Goal: Transaction & Acquisition: Purchase product/service

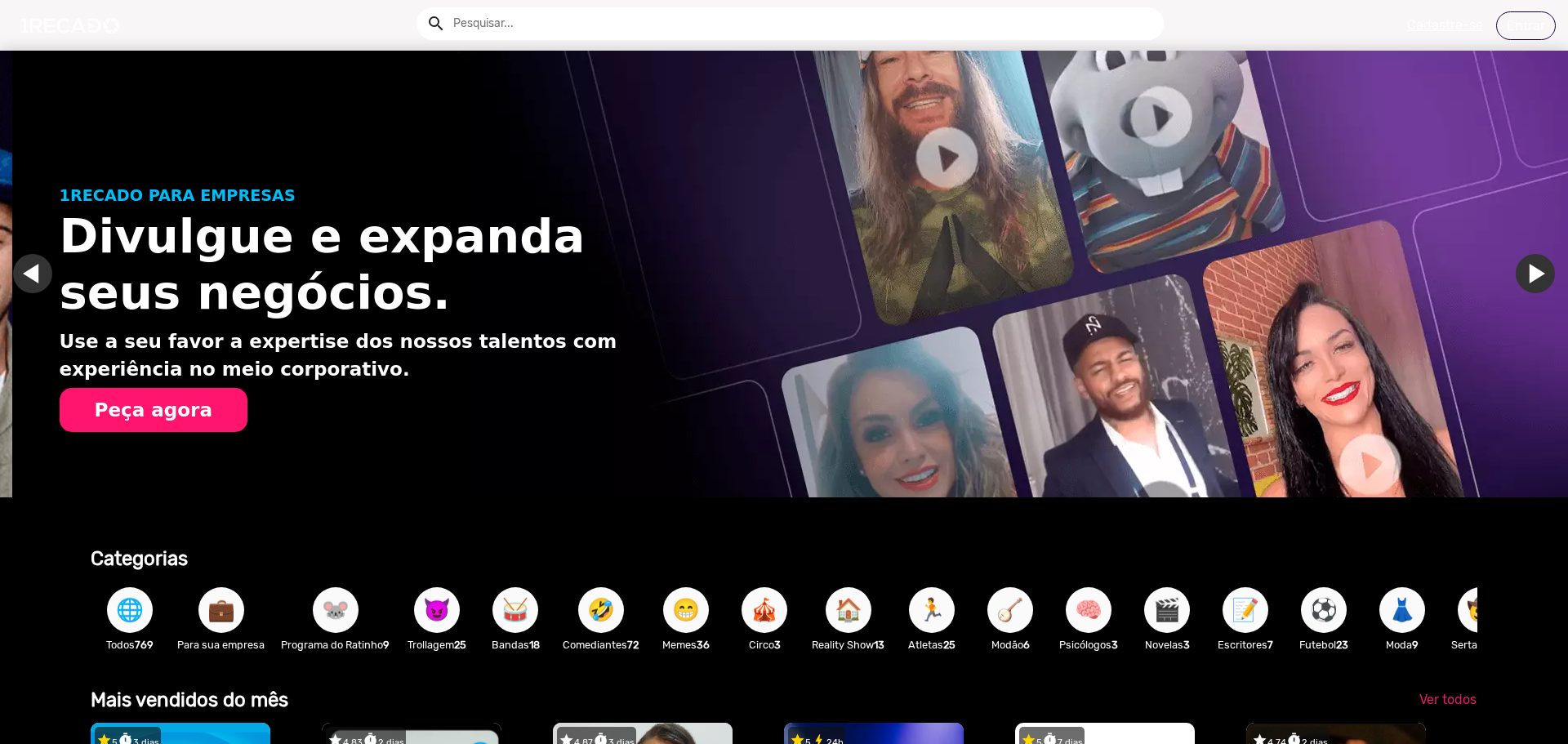
scroll to position [0, 3111]
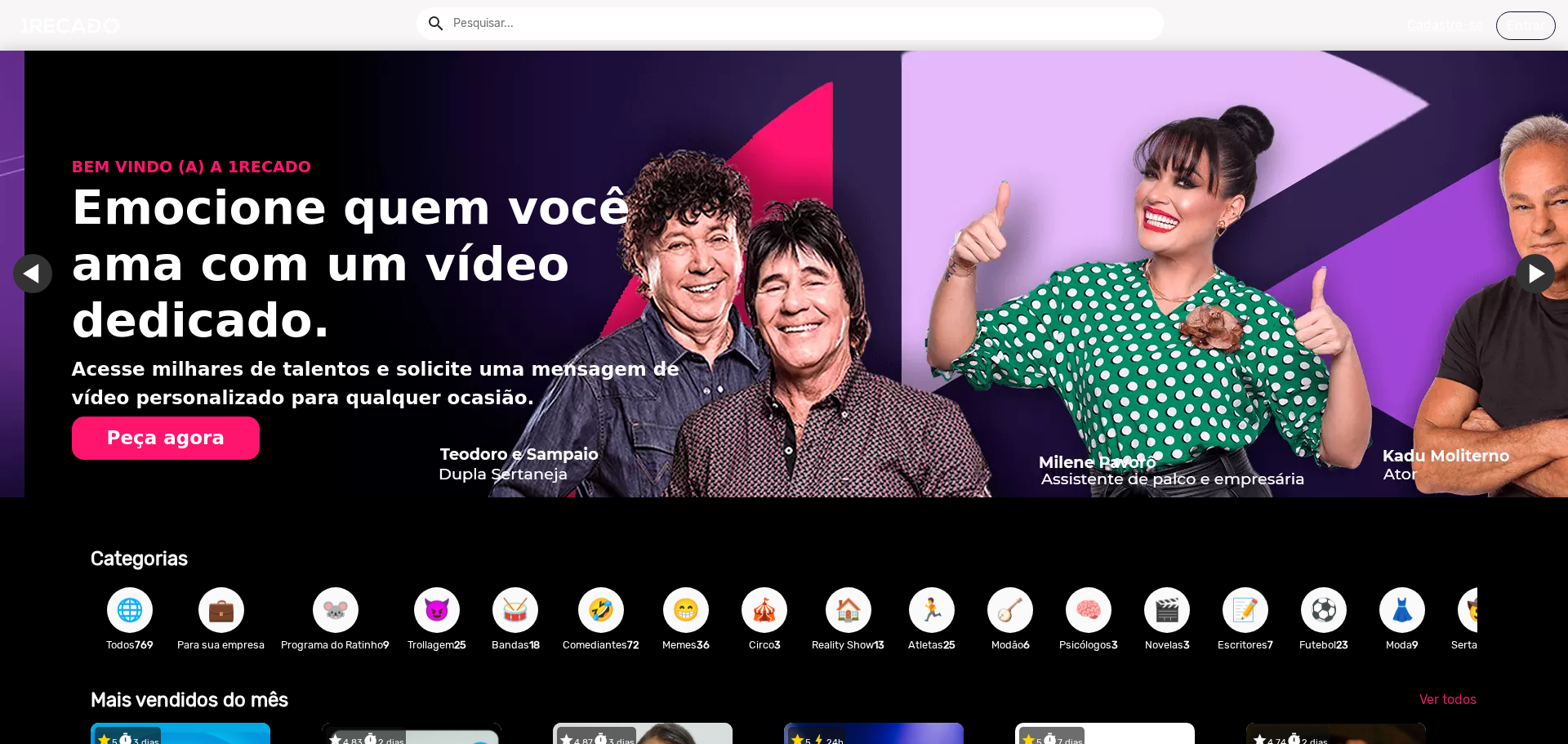
click at [176, 417] on button "Peça agora" at bounding box center [166, 438] width 188 height 44
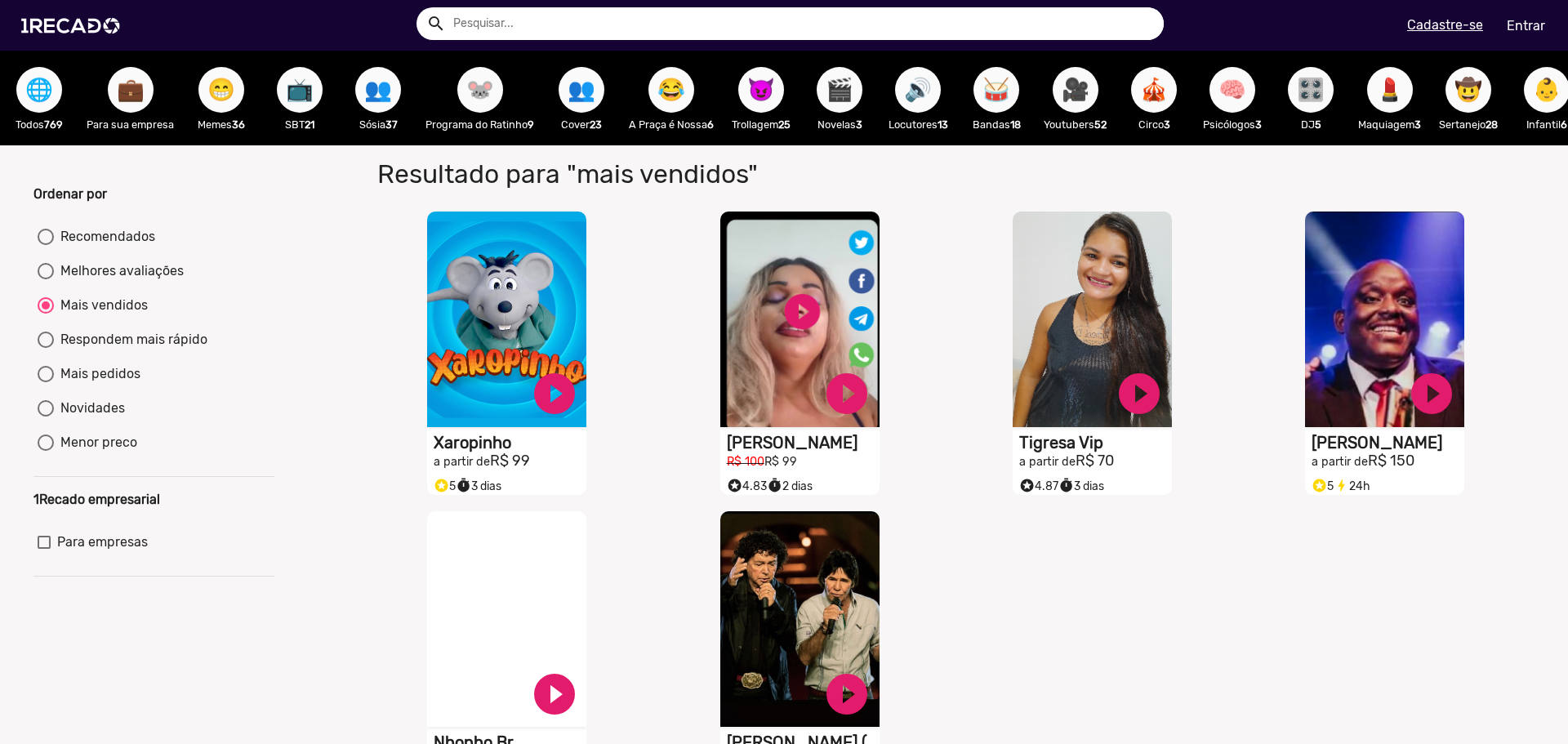
click at [116, 281] on div "Melhores avaliações" at bounding box center [119, 272] width 129 height 20
click at [46, 280] on input "Melhores avaliações" at bounding box center [45, 279] width 1 height 1
radio input "true"
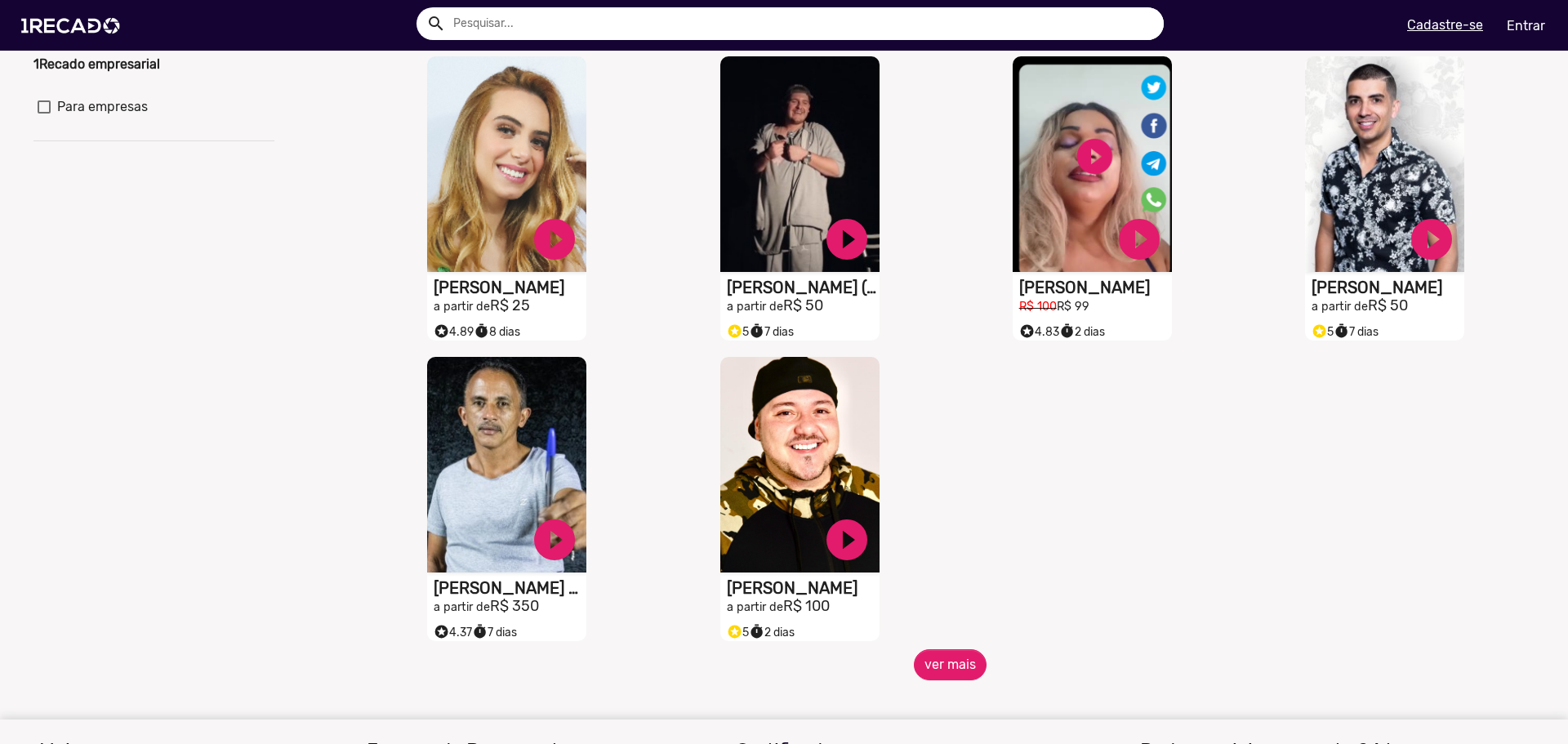
scroll to position [517, 0]
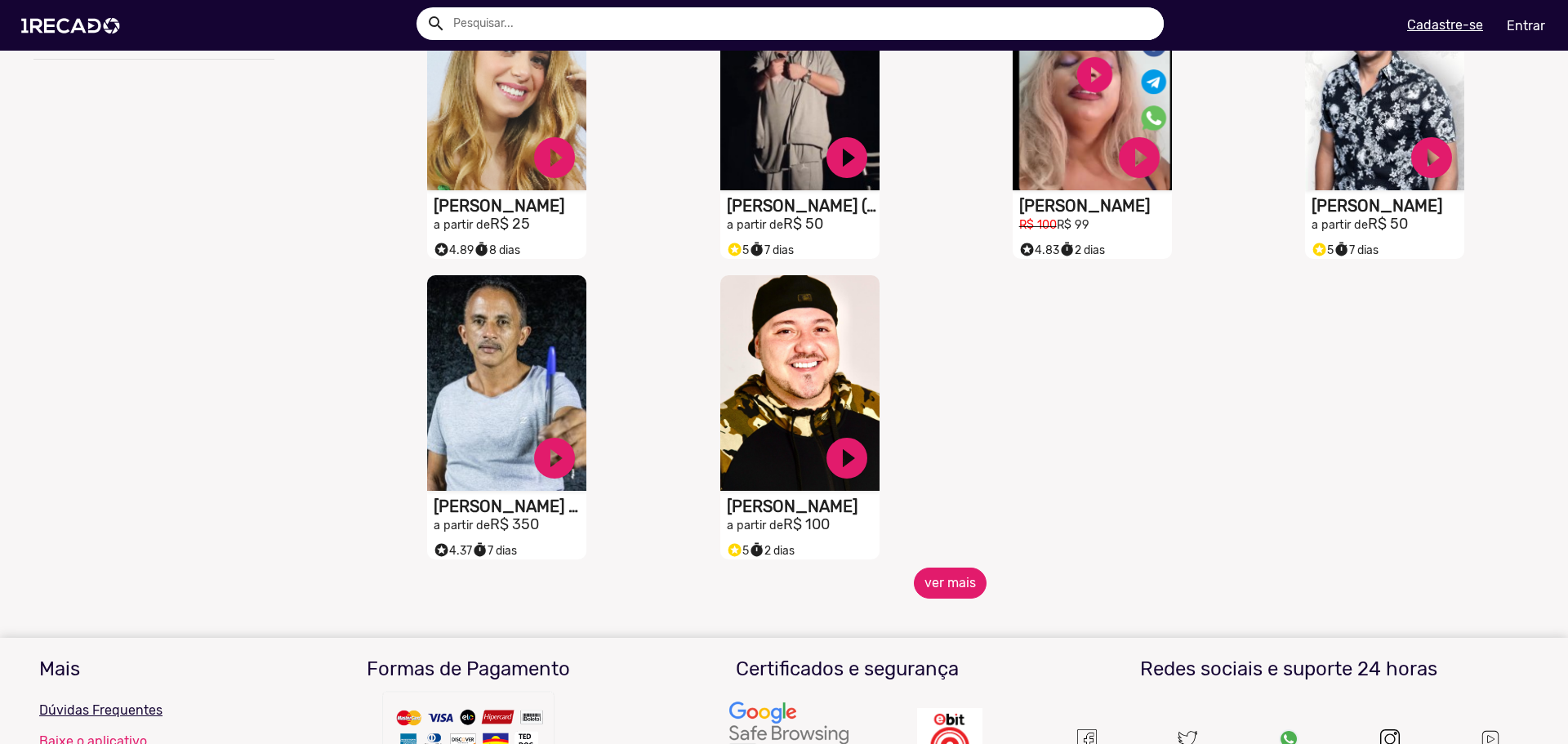
click at [935, 593] on button "ver mais" at bounding box center [950, 583] width 73 height 31
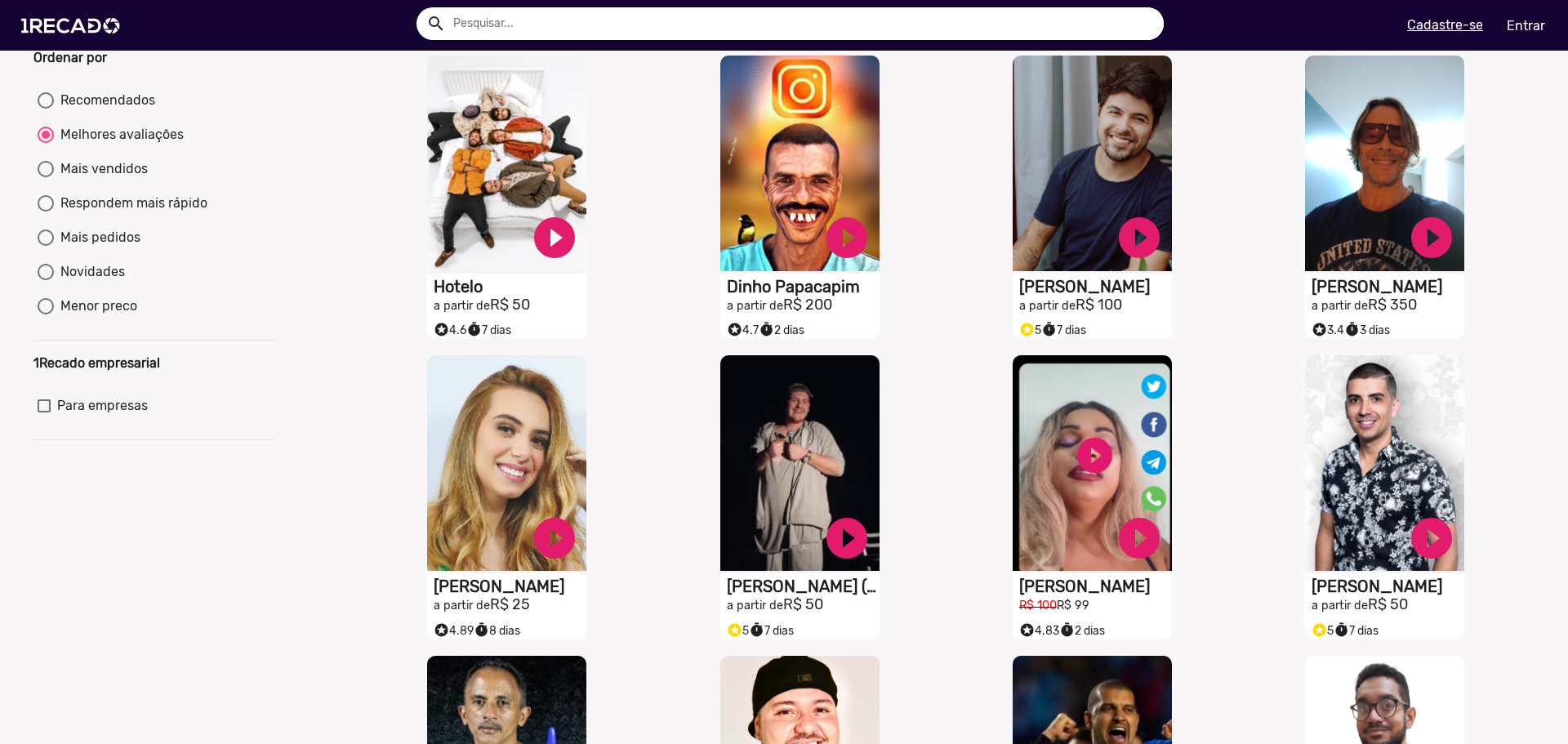
scroll to position [26, 0]
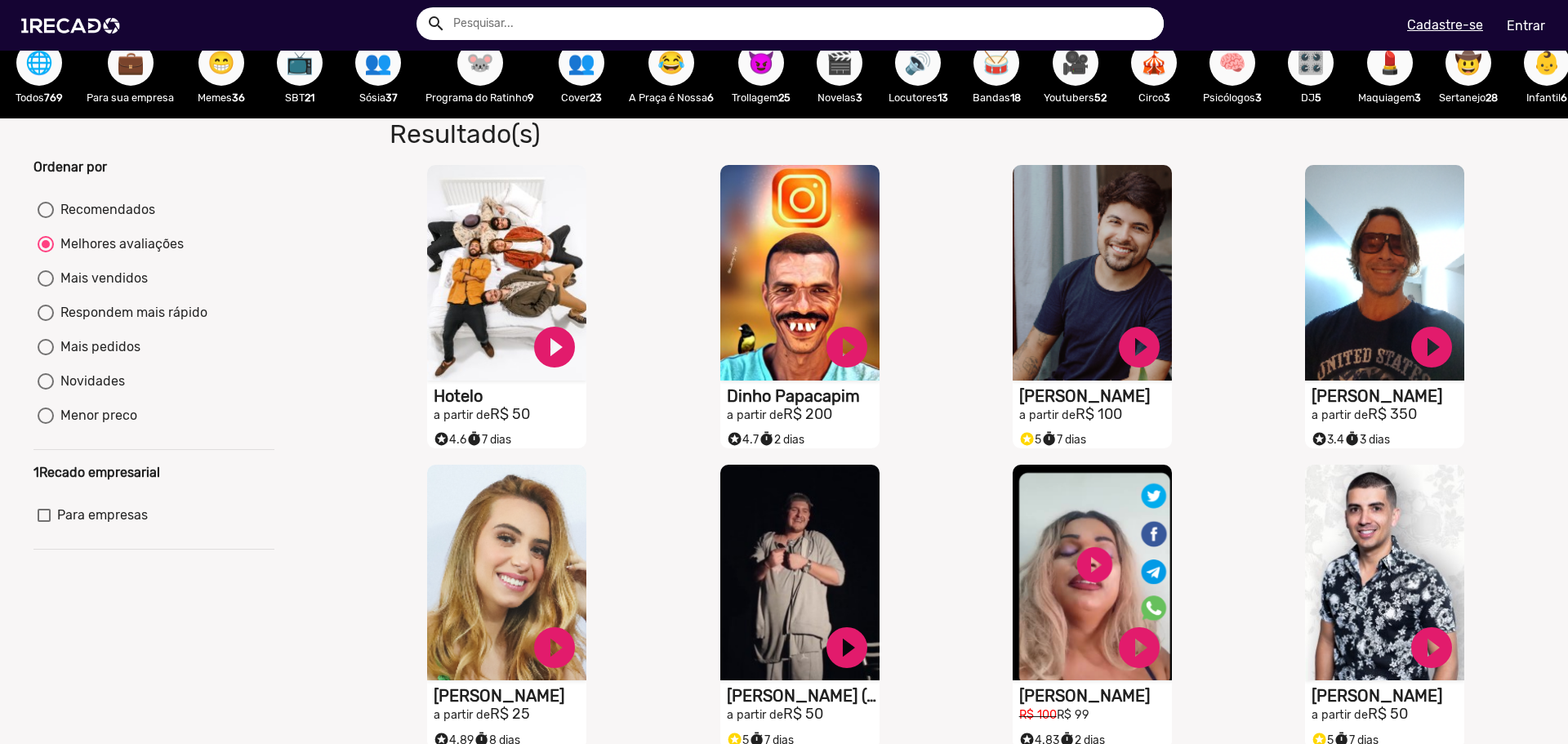
click at [115, 288] on div "Mais vendidos" at bounding box center [101, 278] width 94 height 20
click at [46, 287] on input "Mais vendidos" at bounding box center [45, 286] width 1 height 1
radio input "true"
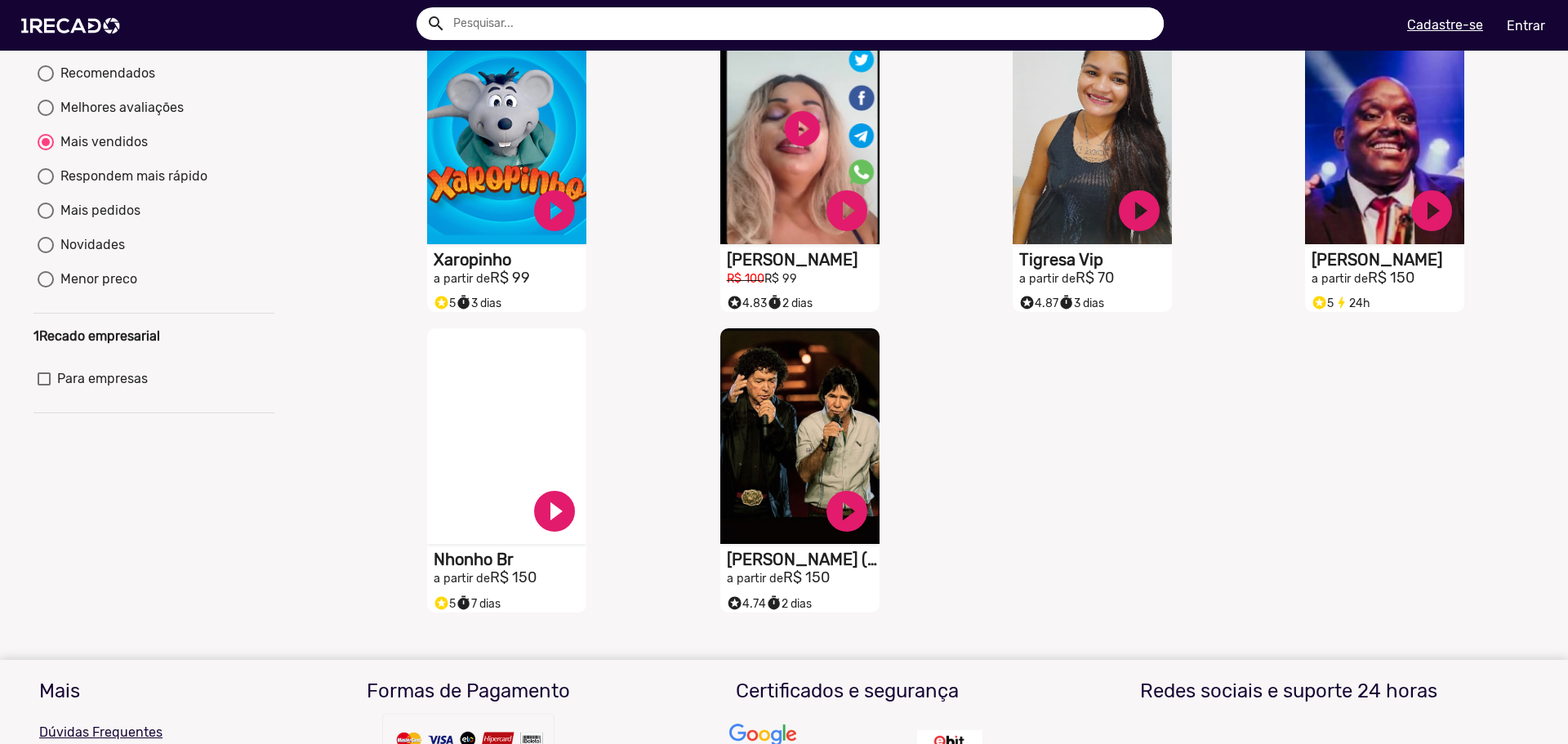
scroll to position [81, 0]
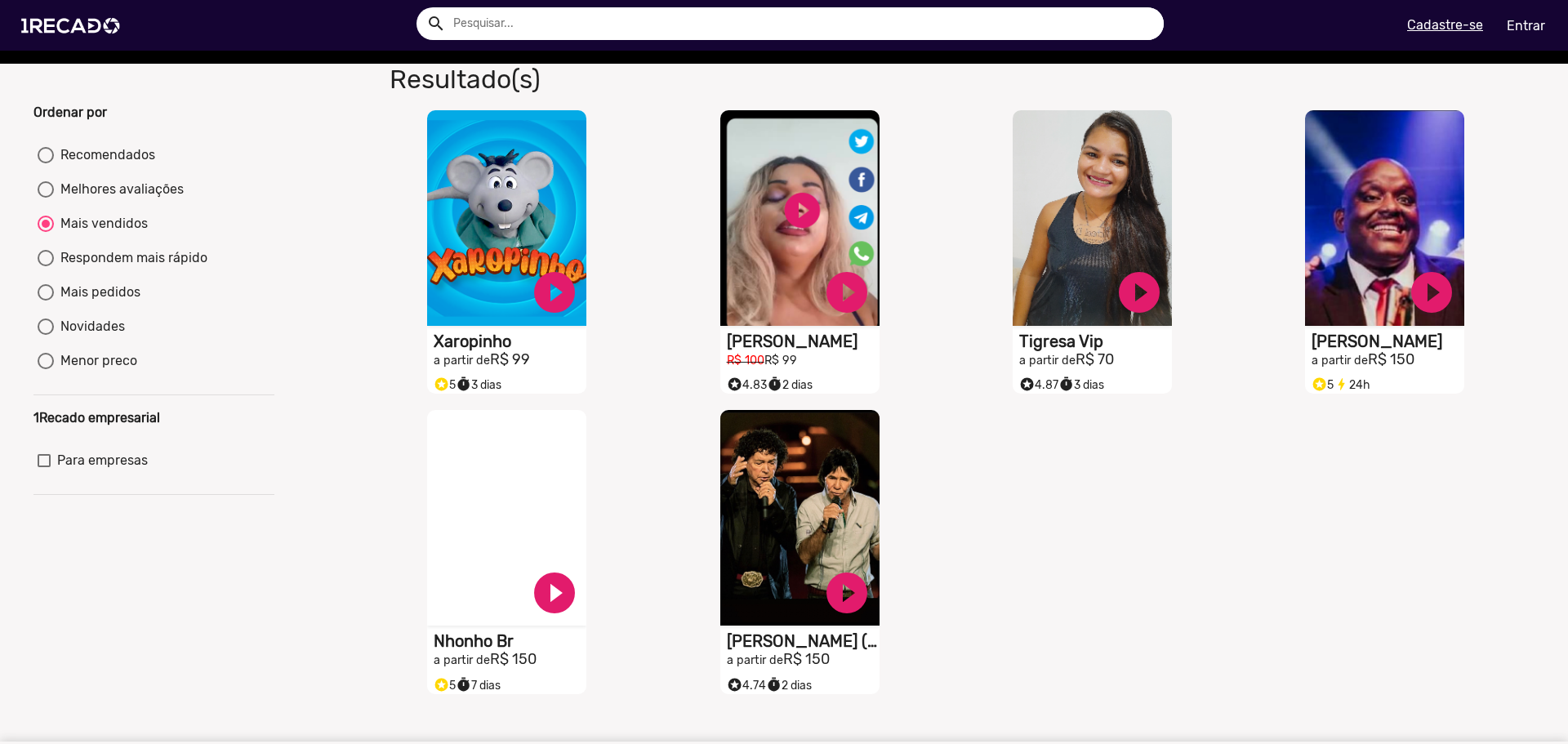
click at [95, 302] on div "Mais pedidos" at bounding box center [97, 292] width 86 height 20
click at [46, 301] on input "Mais pedidos" at bounding box center [45, 301] width 1 height 1
radio input "true"
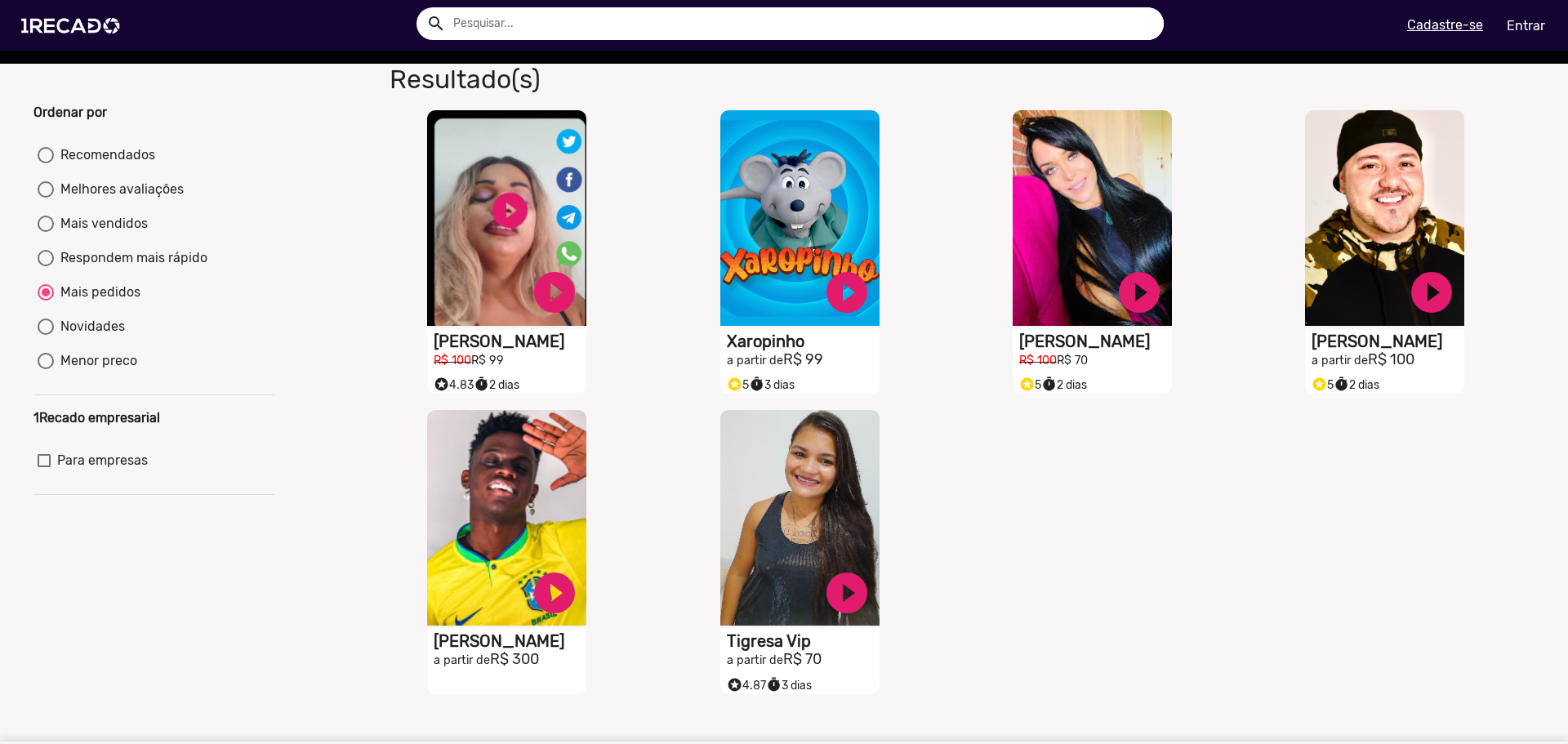
scroll to position [136, 0]
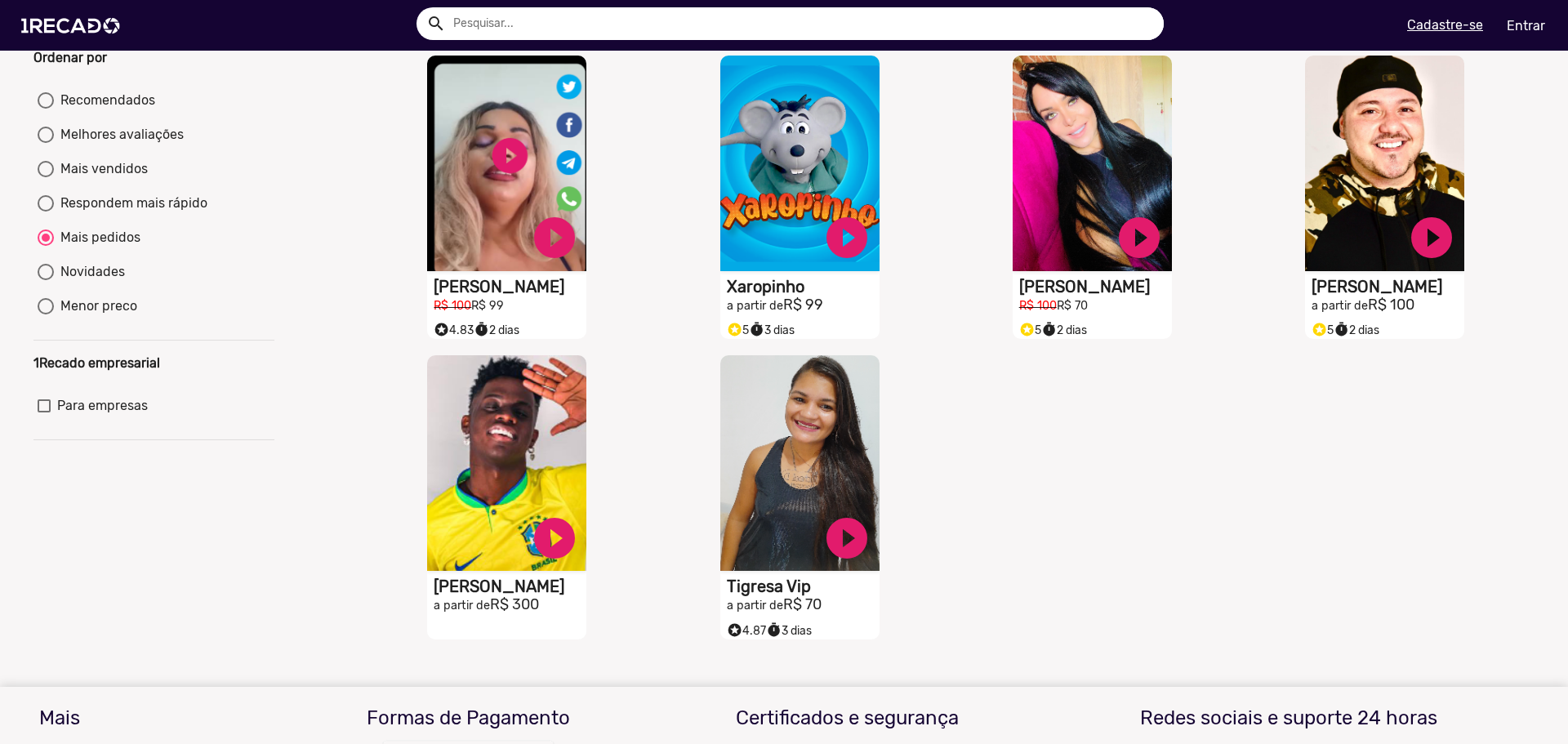
click at [108, 281] on div "Novidades" at bounding box center [89, 272] width 71 height 20
click at [46, 281] on input "Novidades" at bounding box center [45, 280] width 1 height 1
radio input "true"
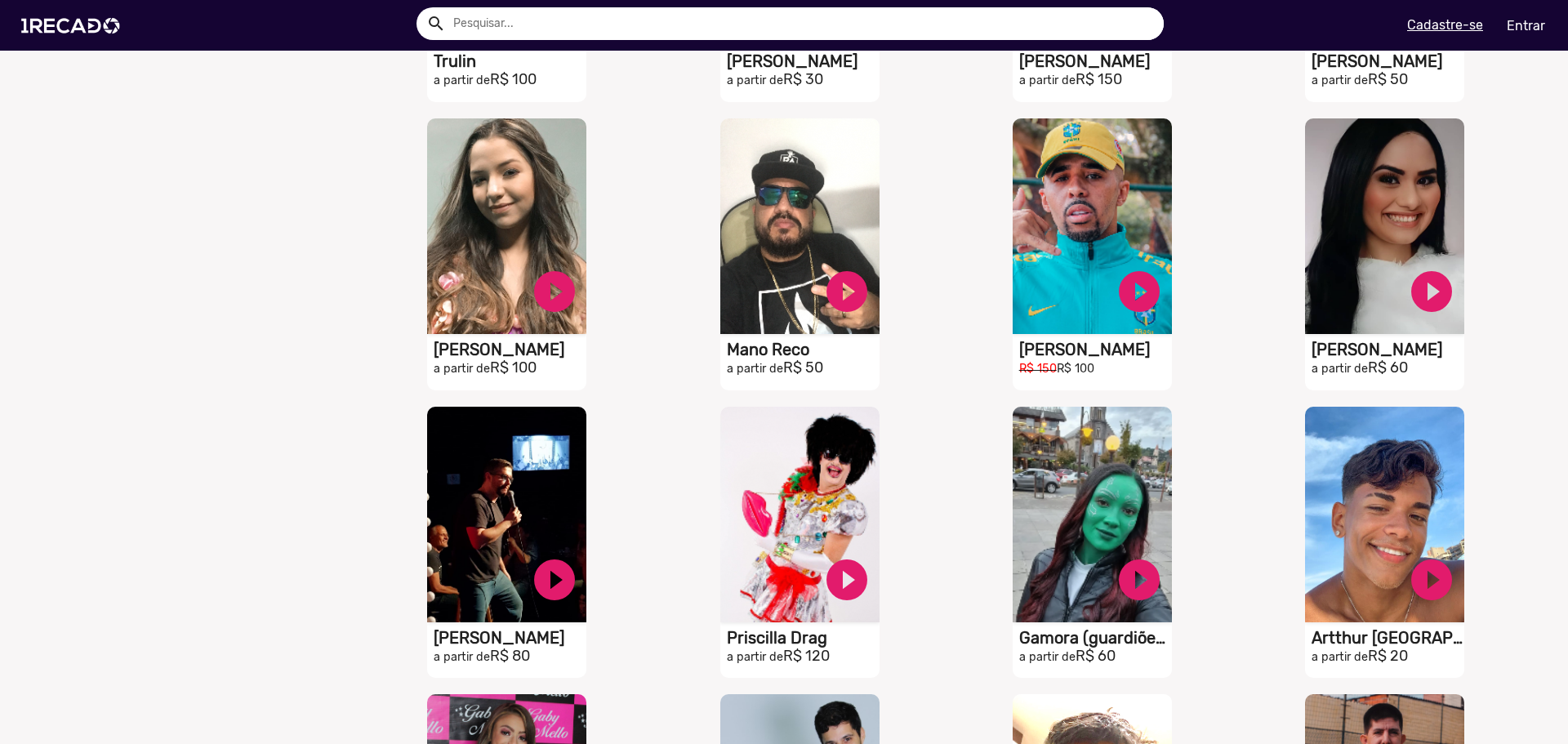
scroll to position [1252, 0]
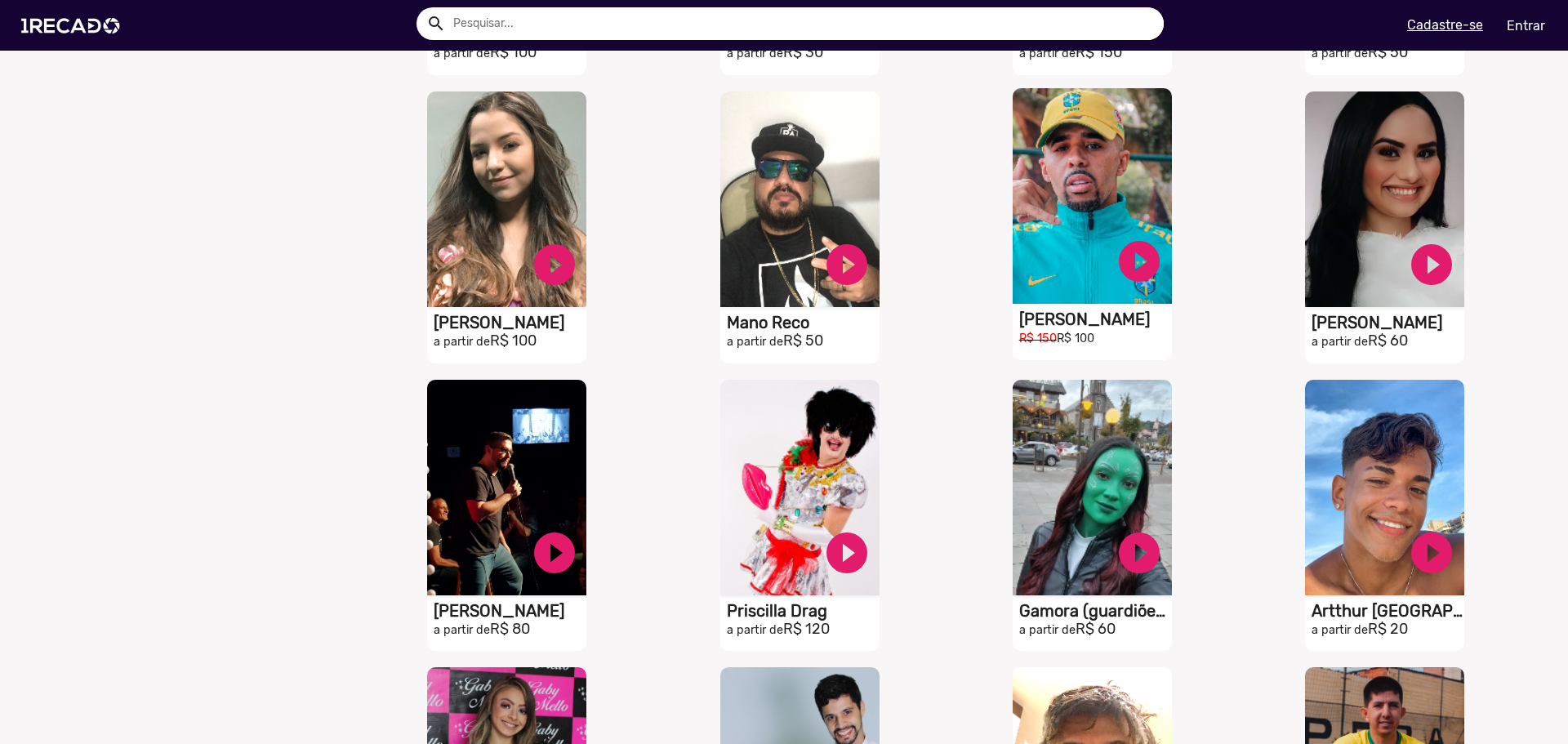
click at [1081, 255] on video "S1RECADO vídeos dedicados para fãs e empresas" at bounding box center [1092, 196] width 159 height 216
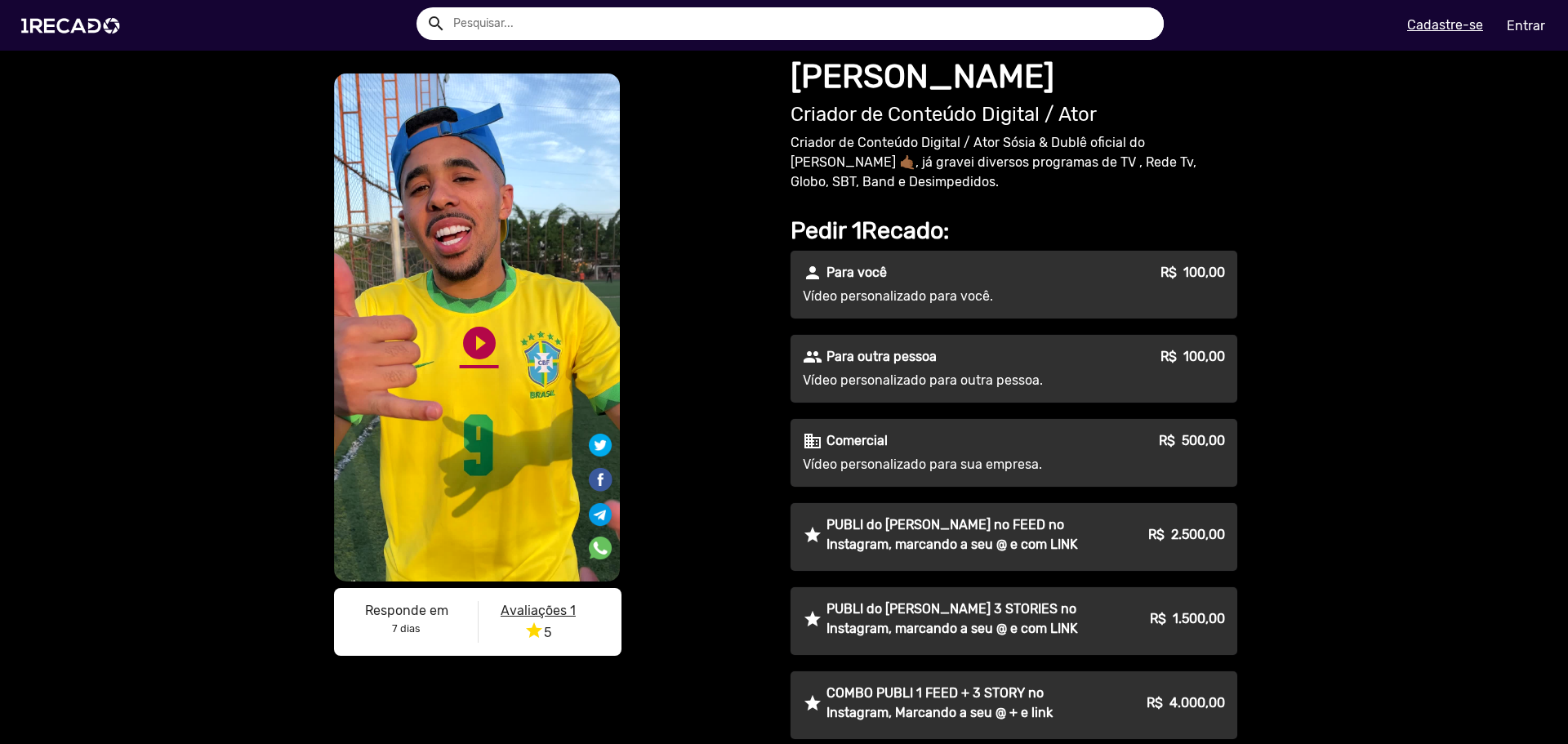
click at [466, 345] on link "play_circle_filled" at bounding box center [479, 343] width 39 height 39
click at [80, 27] on img at bounding box center [74, 25] width 123 height 70
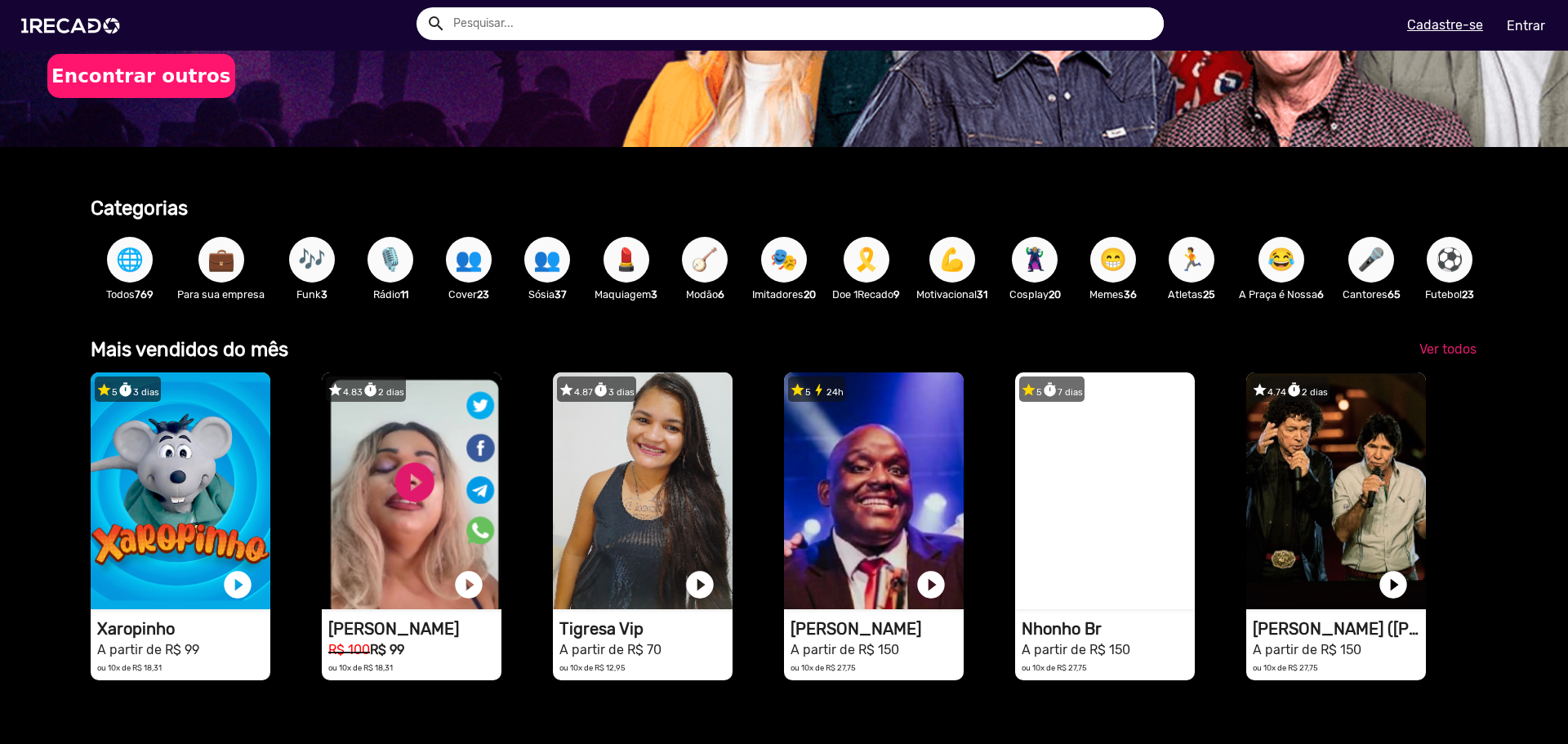
scroll to position [0, 1555]
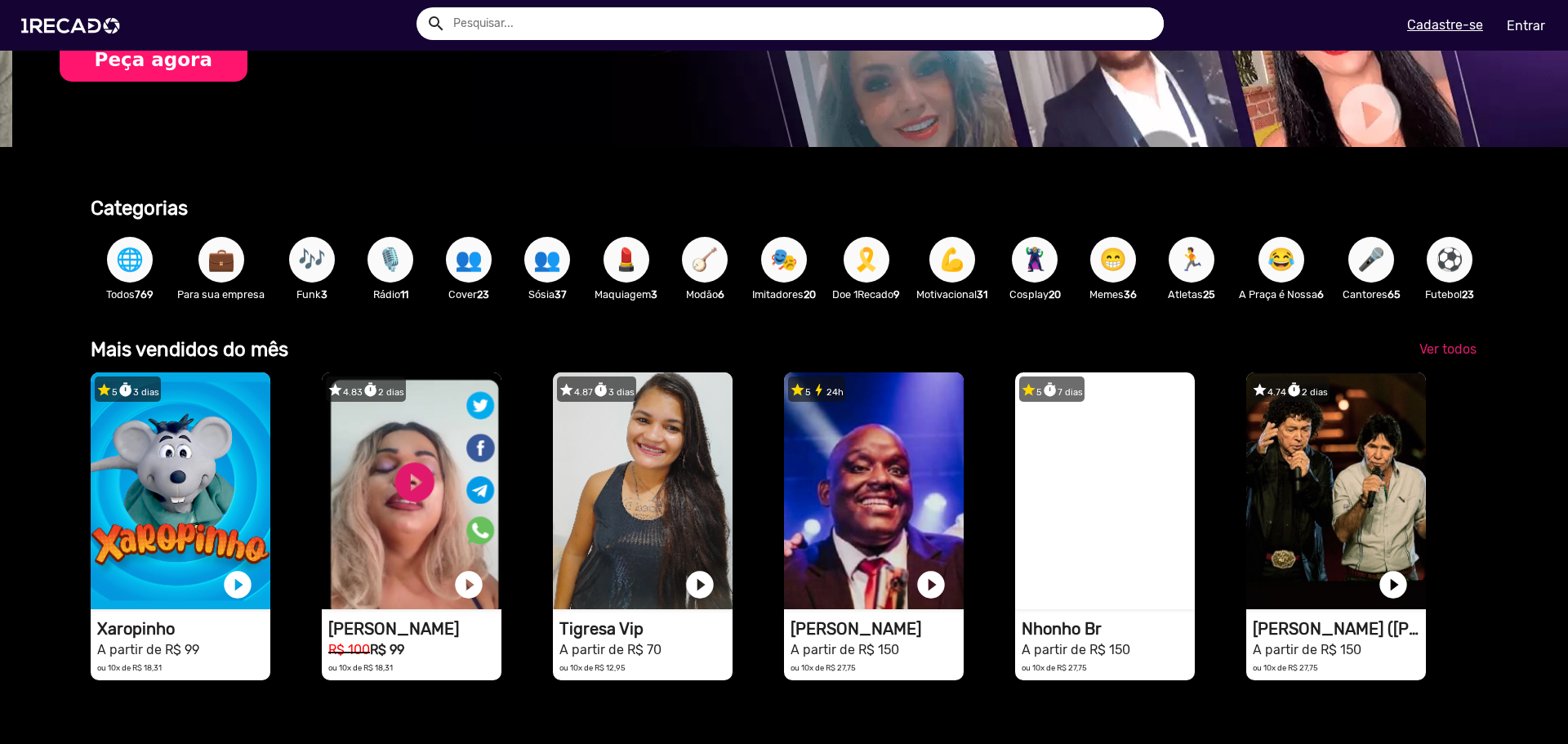
click at [306, 272] on span "🎶" at bounding box center [312, 260] width 27 height 46
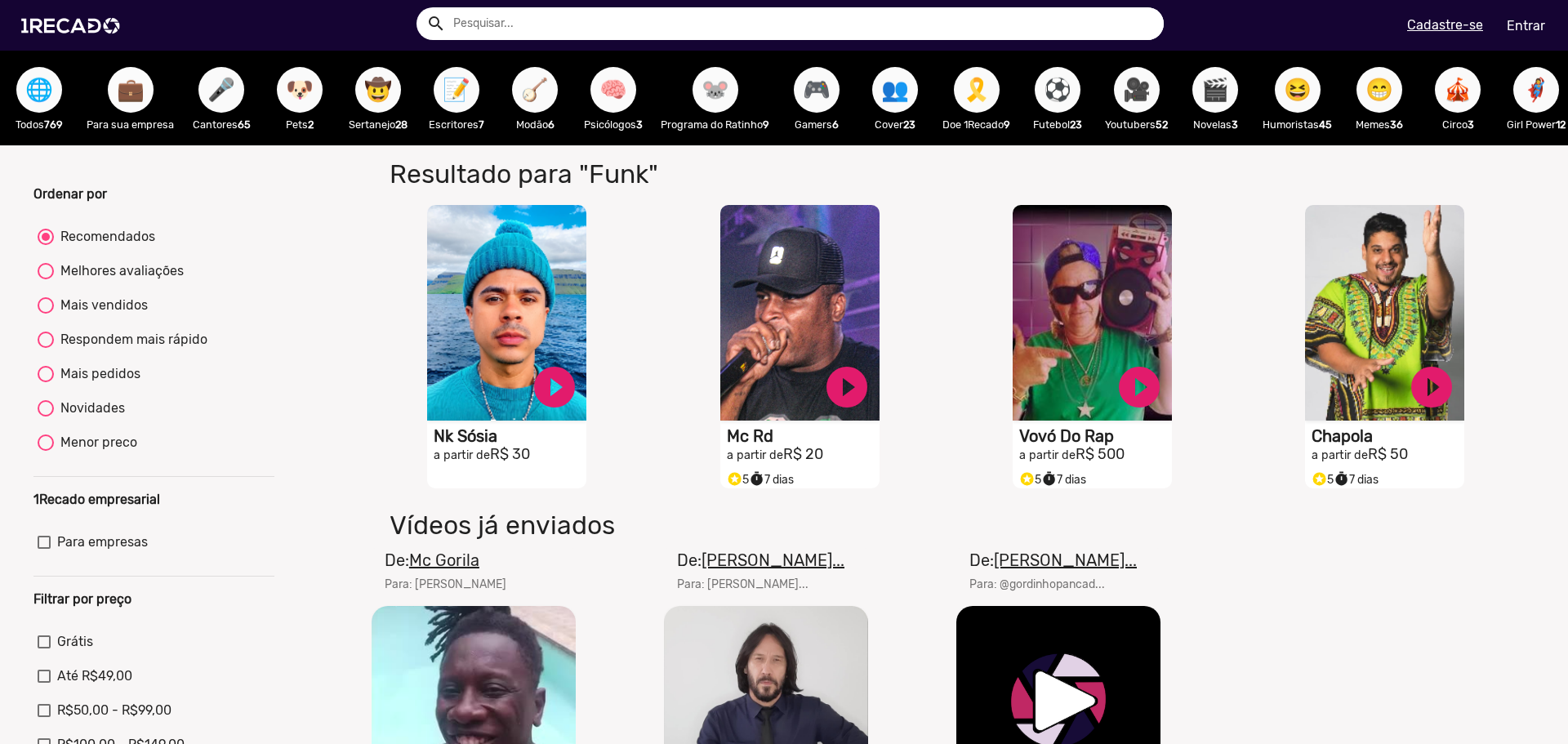
click at [131, 98] on span "💼" at bounding box center [130, 89] width 27 height 46
